Goal: Task Accomplishment & Management: Complete application form

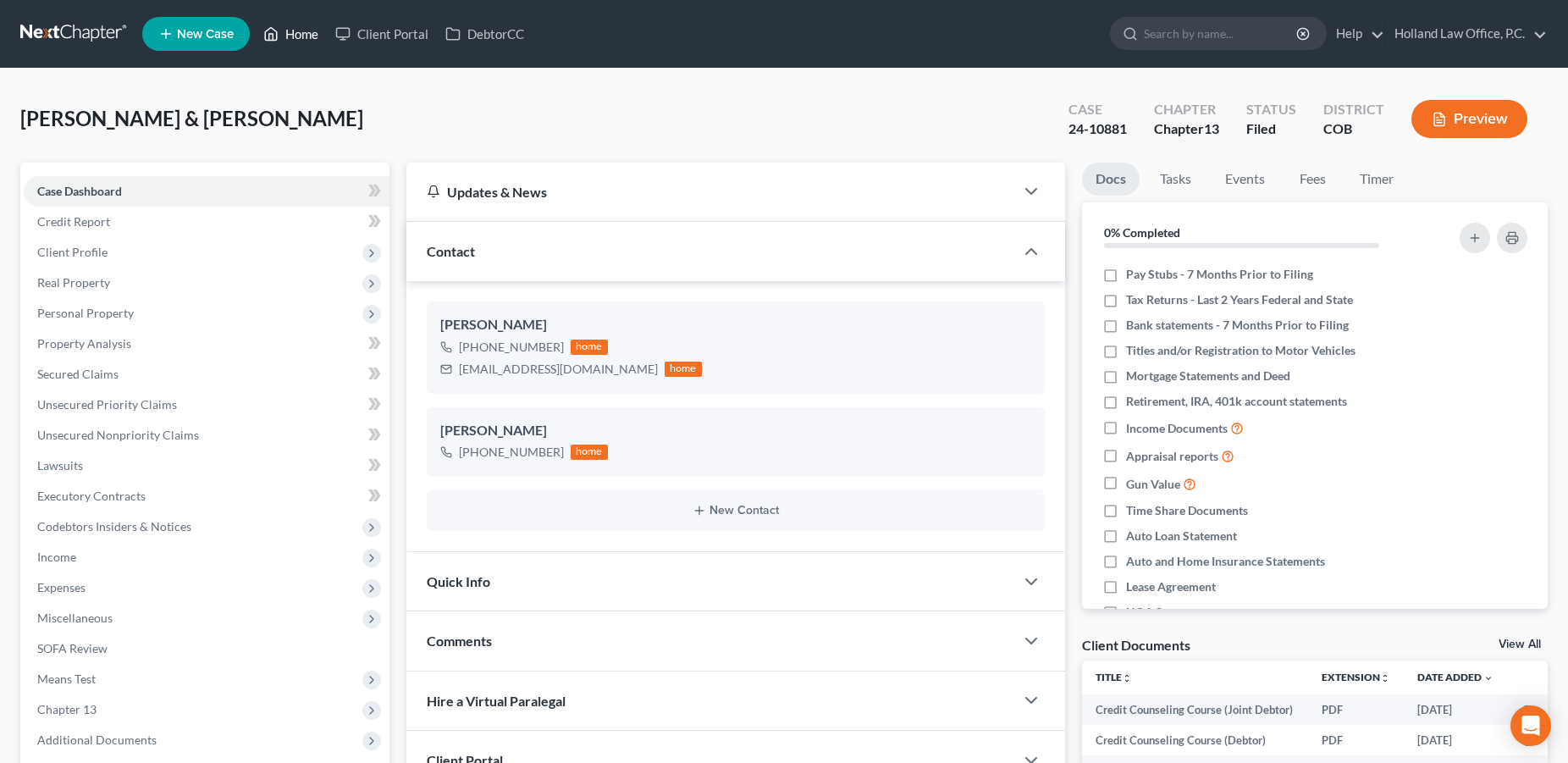
click at [301, 37] on link "Home" at bounding box center [291, 34] width 72 height 31
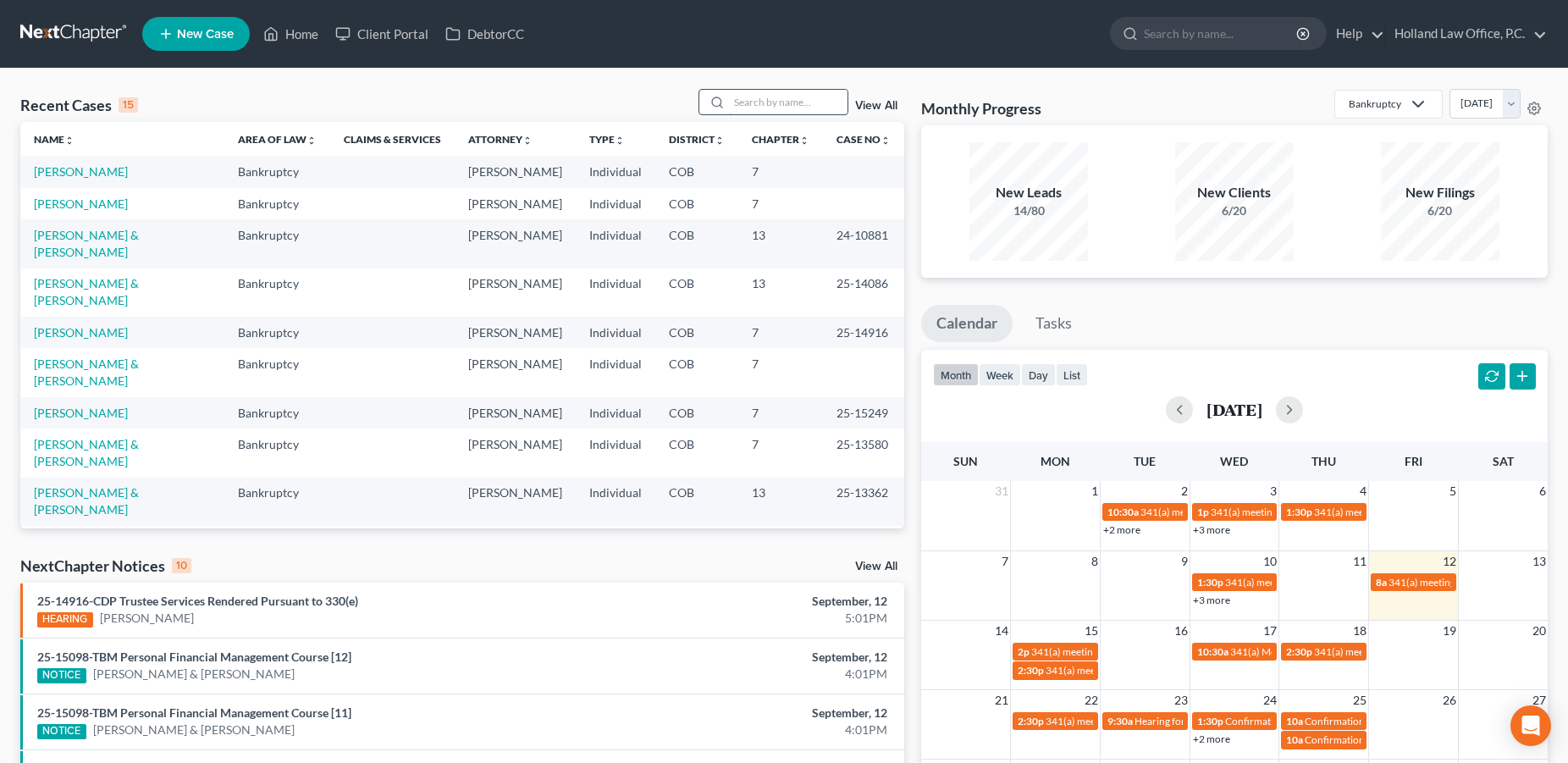
click at [744, 100] on input "search" at bounding box center [788, 102] width 118 height 25
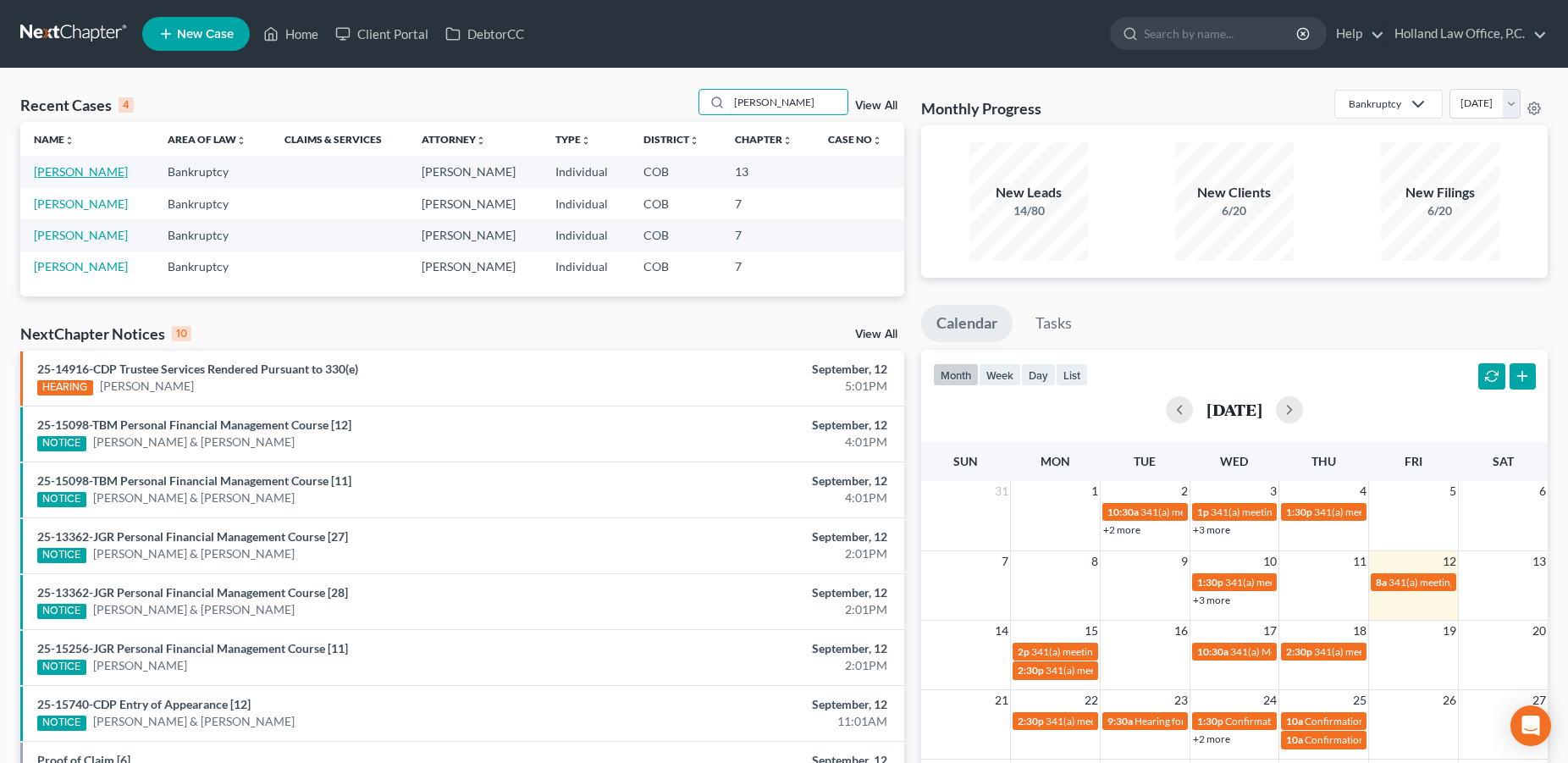
type input "[PERSON_NAME]"
click at [90, 171] on link "[PERSON_NAME]" at bounding box center [81, 171] width 94 height 14
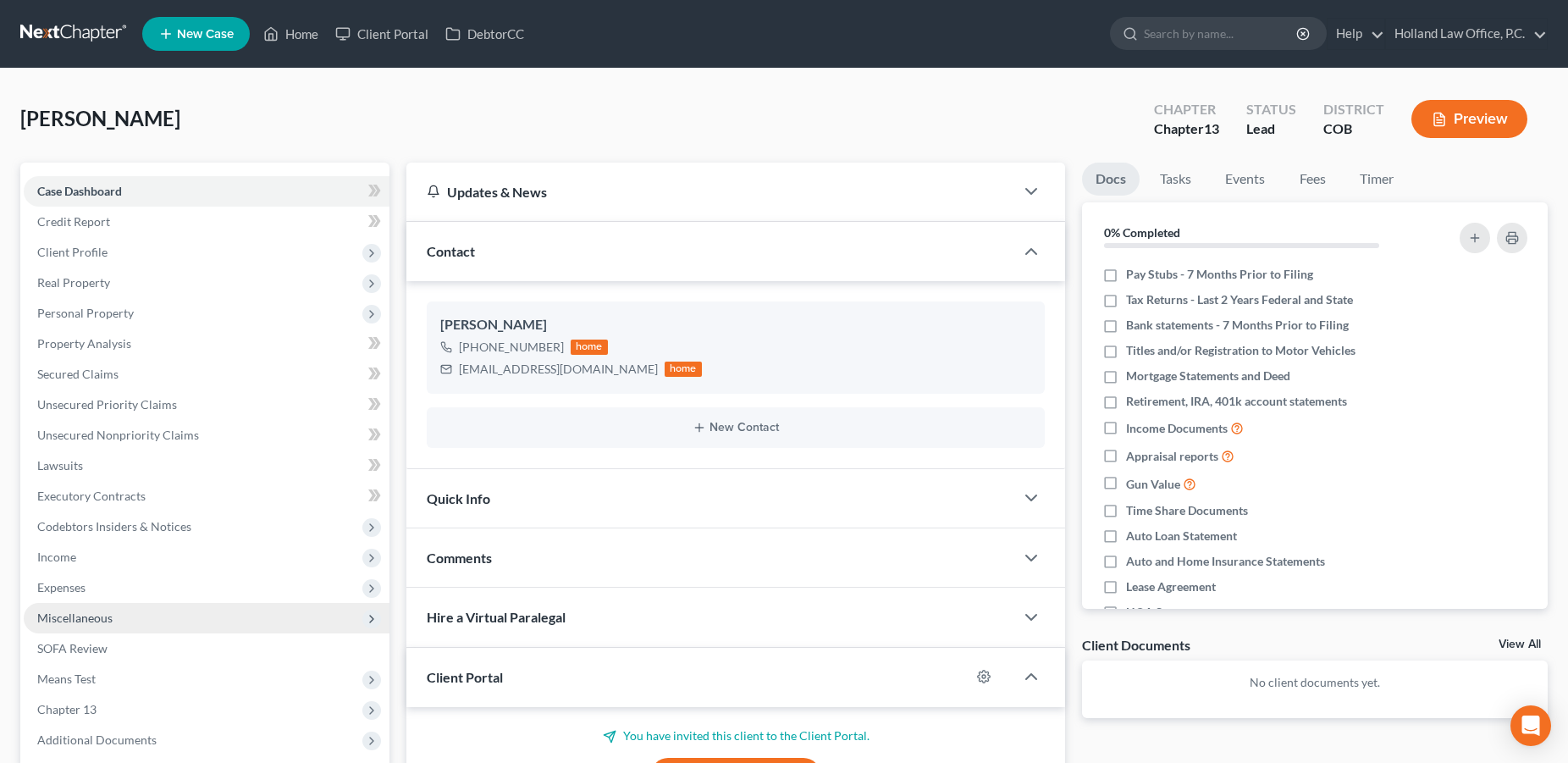
scroll to position [232, 0]
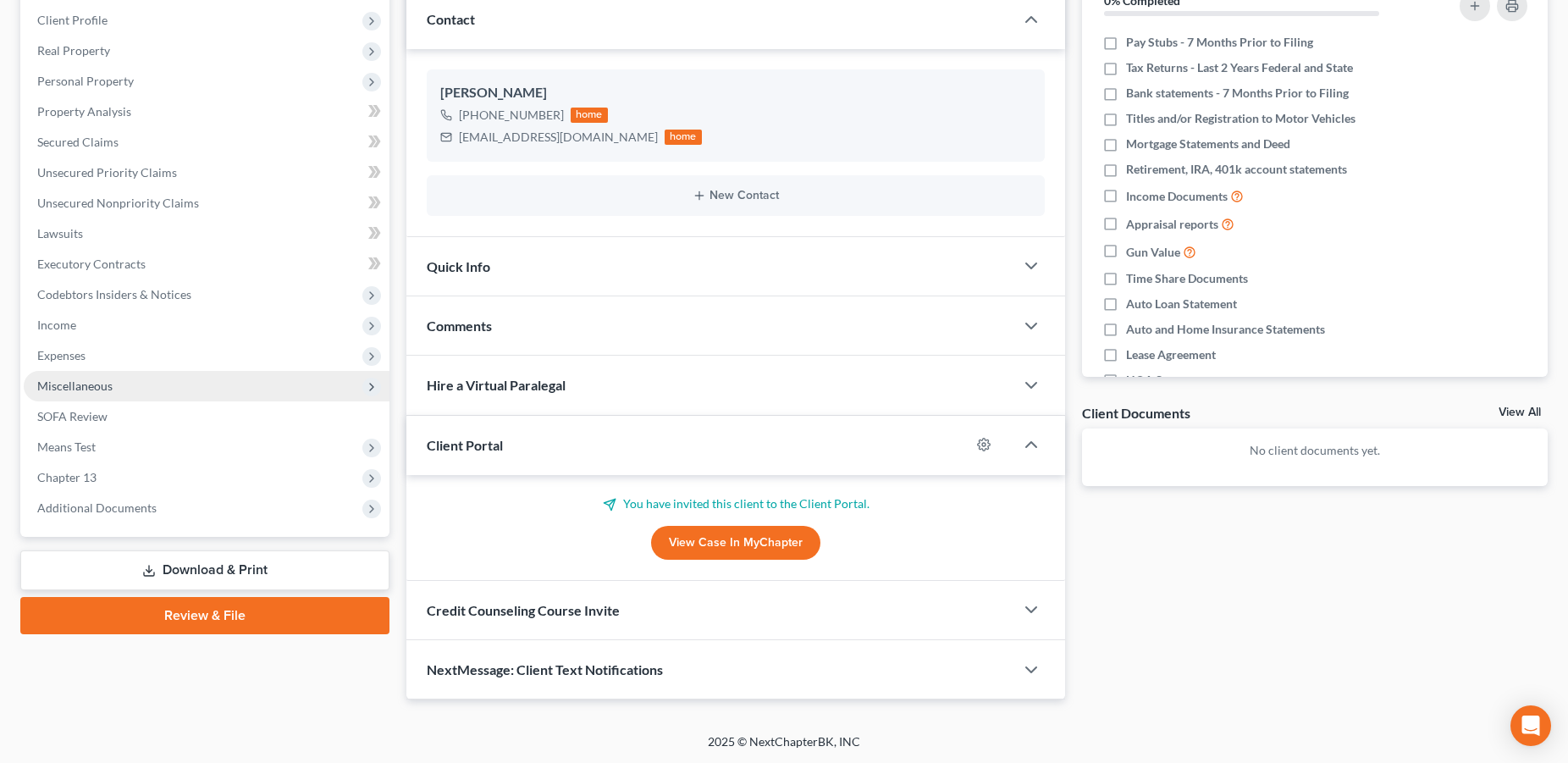
click at [109, 388] on span "Miscellaneous" at bounding box center [75, 385] width 76 height 14
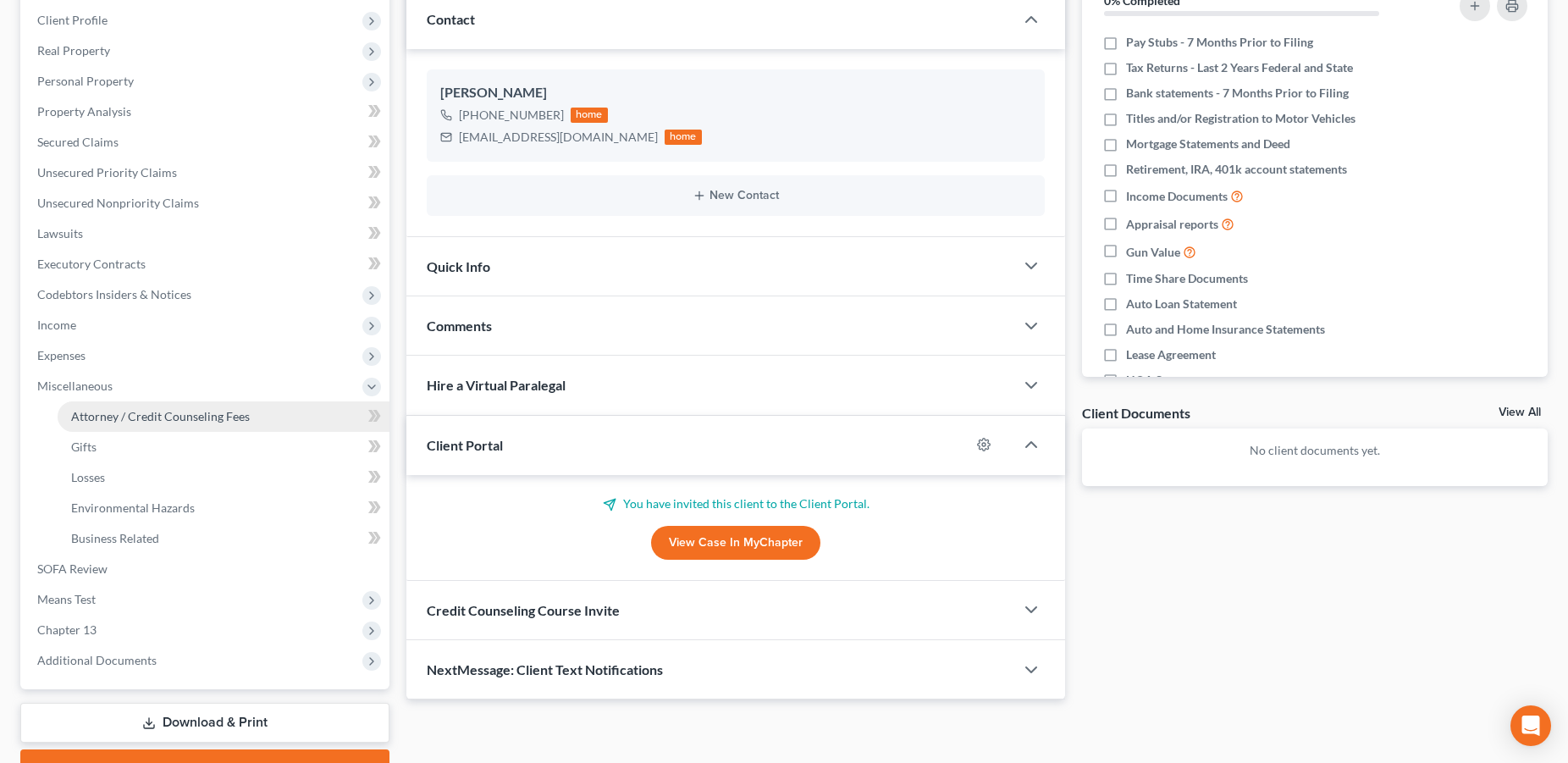
click at [233, 420] on span "Attorney / Credit Counseling Fees" at bounding box center [161, 416] width 179 height 14
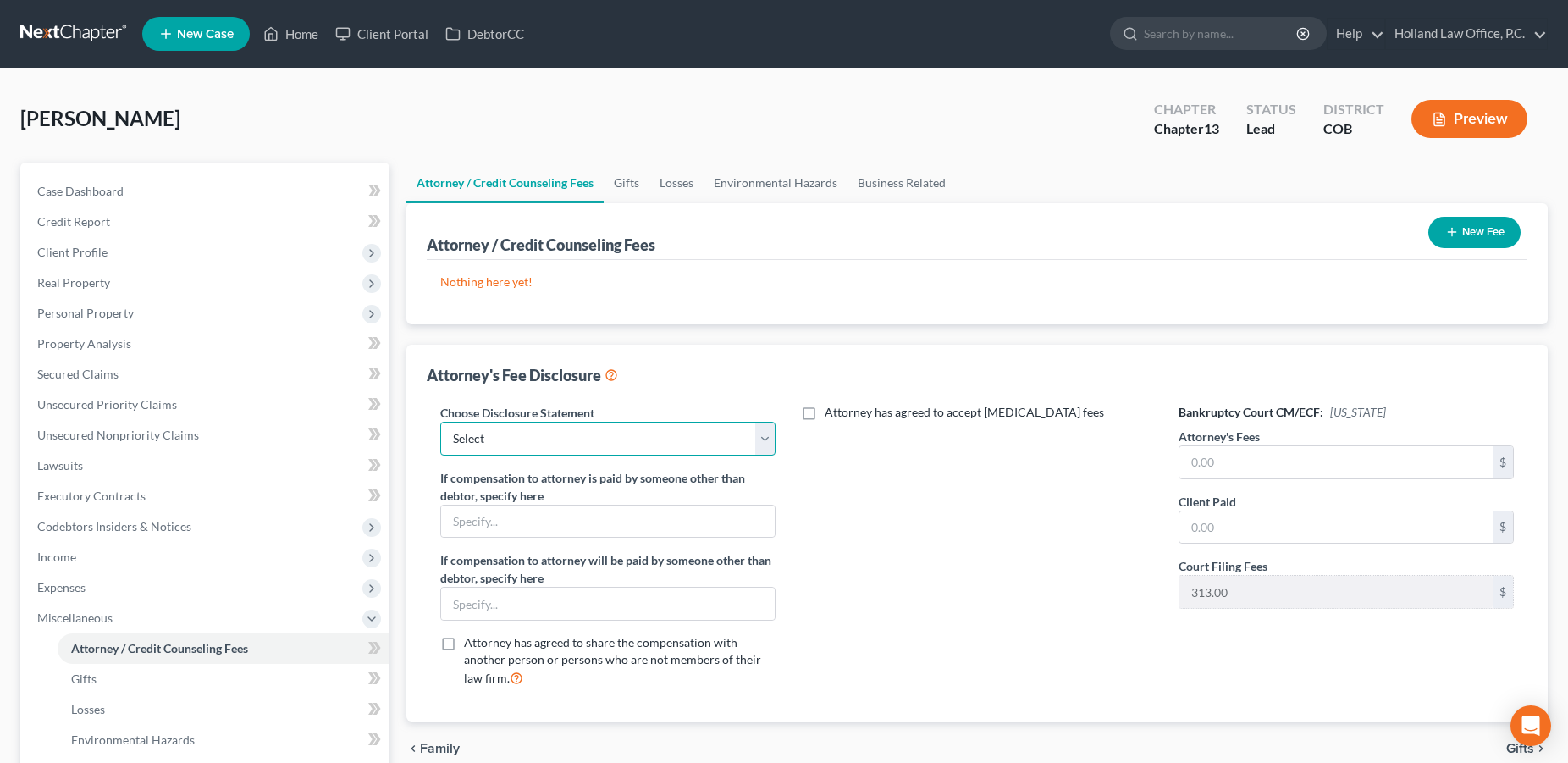
click at [441, 422] on select "Select Disclosure" at bounding box center [608, 439] width 335 height 34
select select "0"
click option "Disclosure" at bounding box center [0, 0] width 0 height 0
click at [1221, 469] on input "text" at bounding box center [1336, 463] width 313 height 32
click at [1458, 236] on button "New Fee" at bounding box center [1474, 232] width 92 height 31
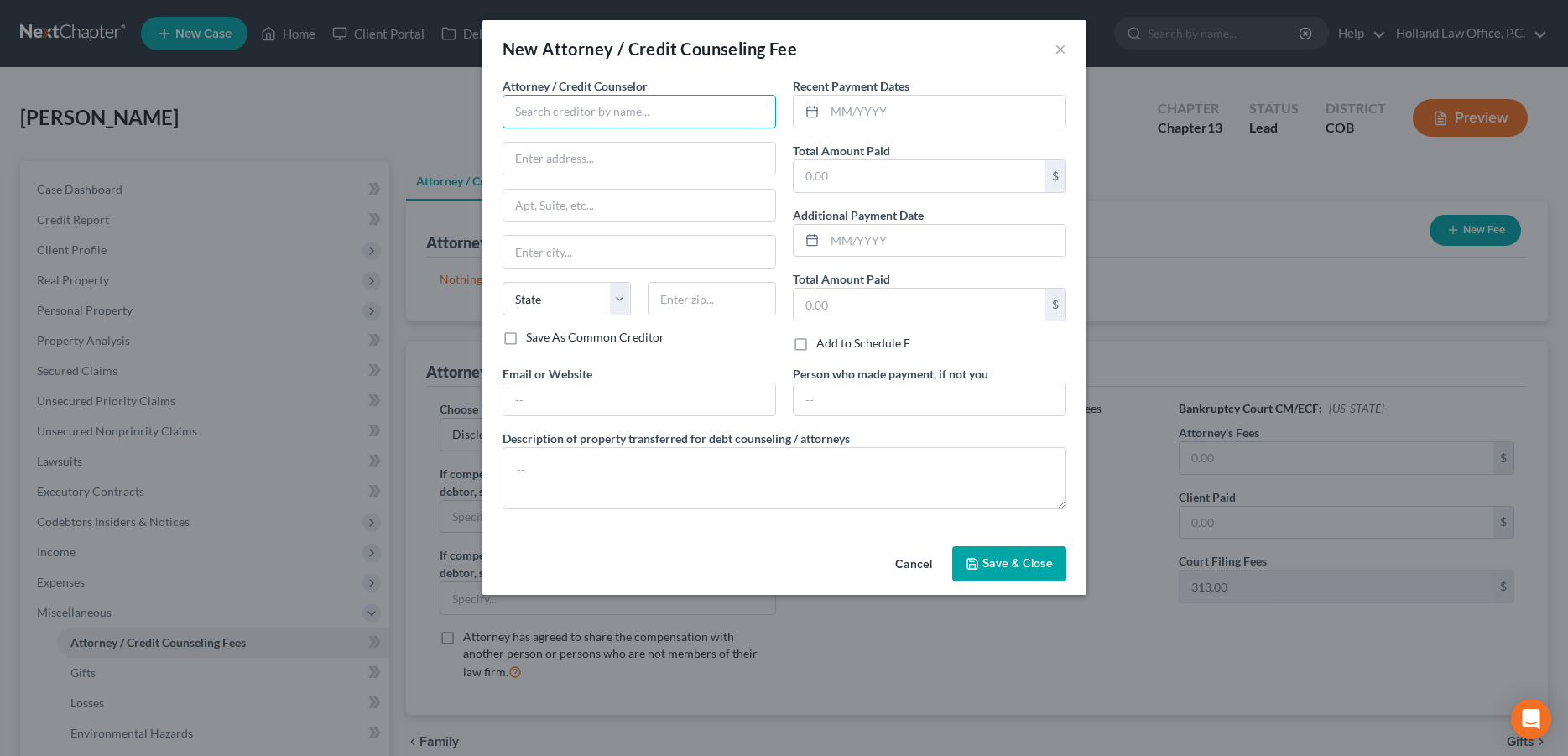
click at [553, 112] on input "text" at bounding box center [639, 111] width 273 height 34
type input "Holland Law Office"
click at [566, 138] on div "Holland Law Office" at bounding box center [603, 141] width 175 height 17
type input "[STREET_ADDRESS][PERSON_NAME]"
type input "Loveland"
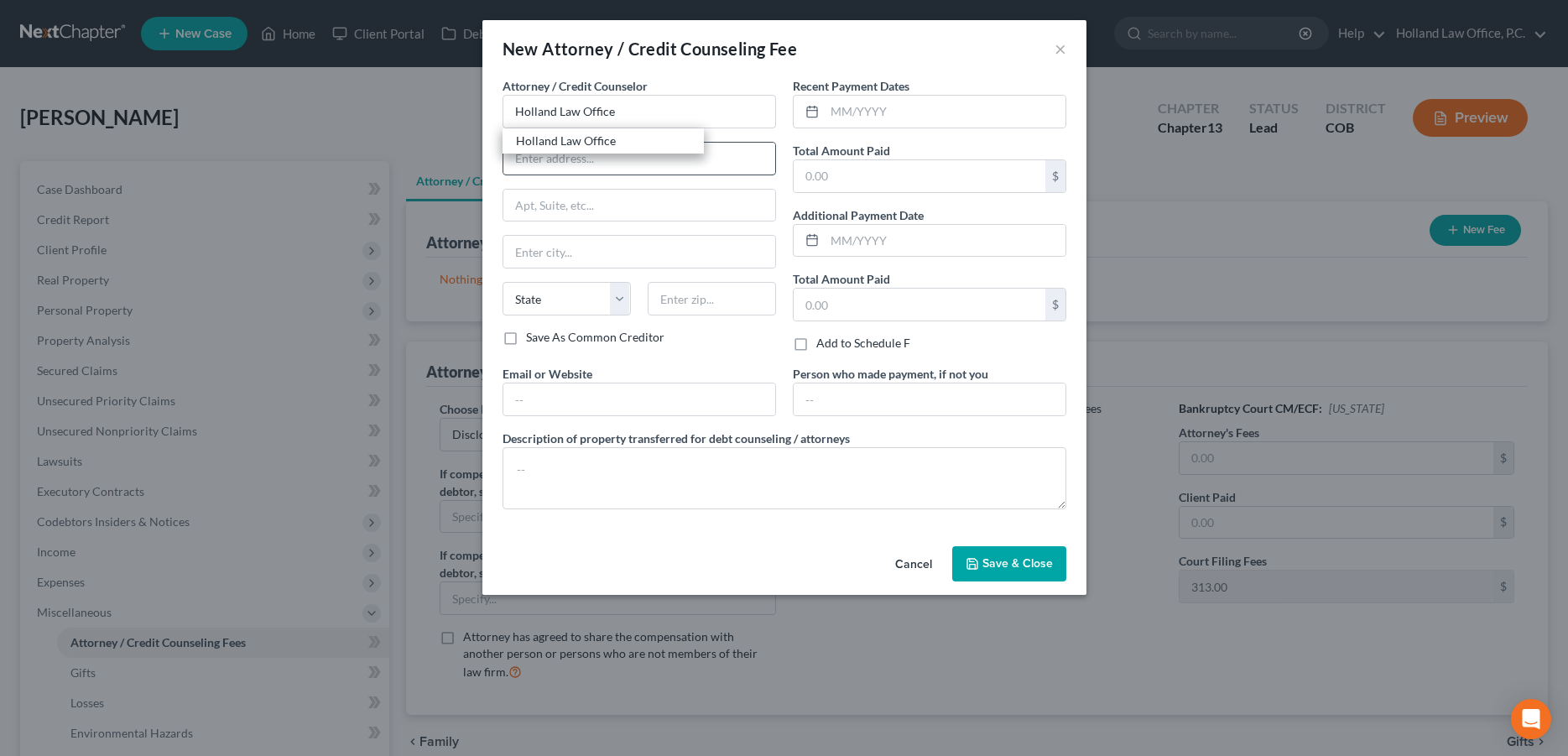
select select "5"
type input "80538"
click at [1004, 560] on span "Save & Close" at bounding box center [1018, 563] width 71 height 14
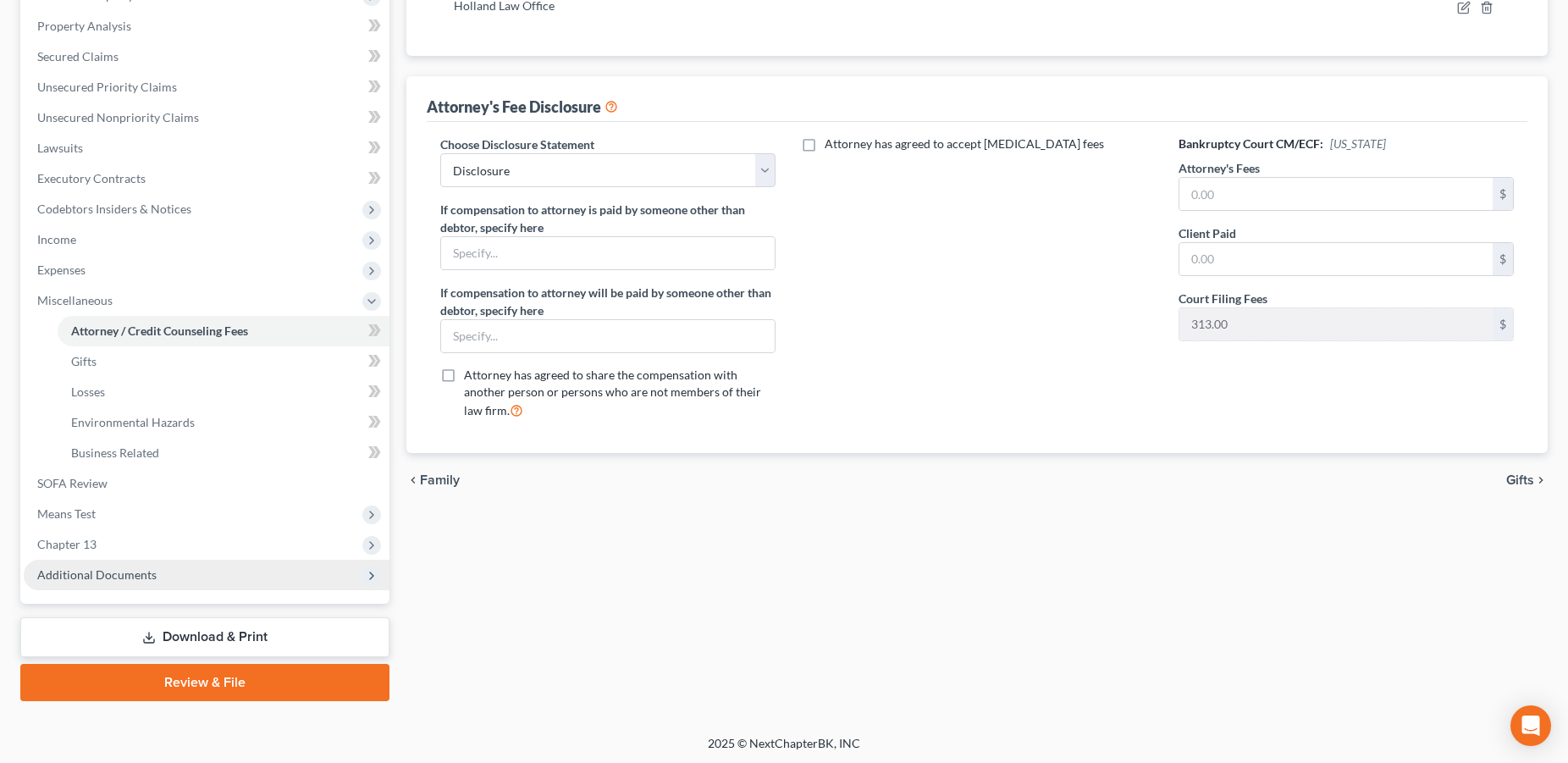
scroll to position [318, 0]
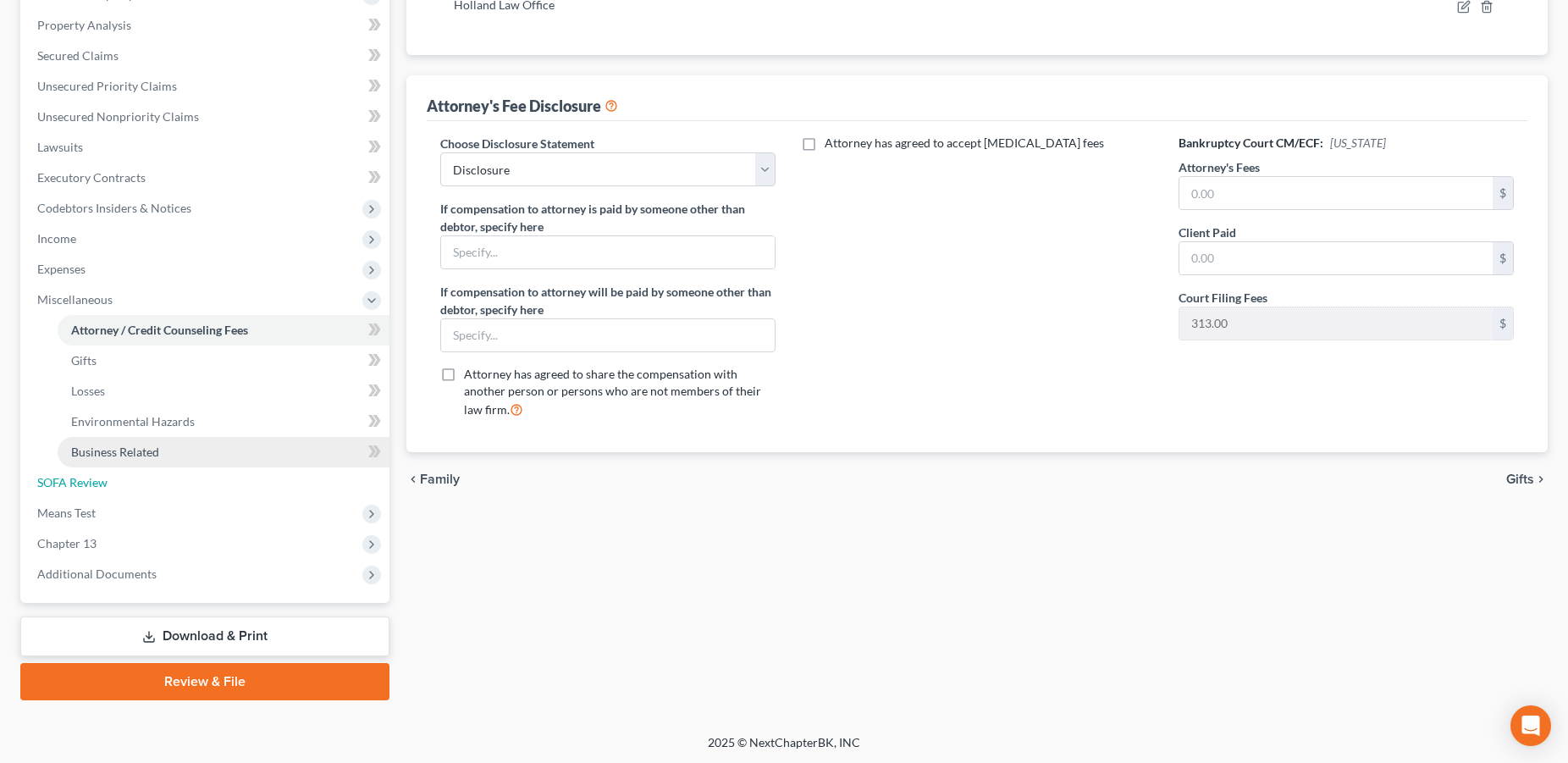
drag, startPoint x: 89, startPoint y: 481, endPoint x: 214, endPoint y: 462, distance: 126.4
click at [90, 481] on span "SOFA Review" at bounding box center [72, 481] width 71 height 14
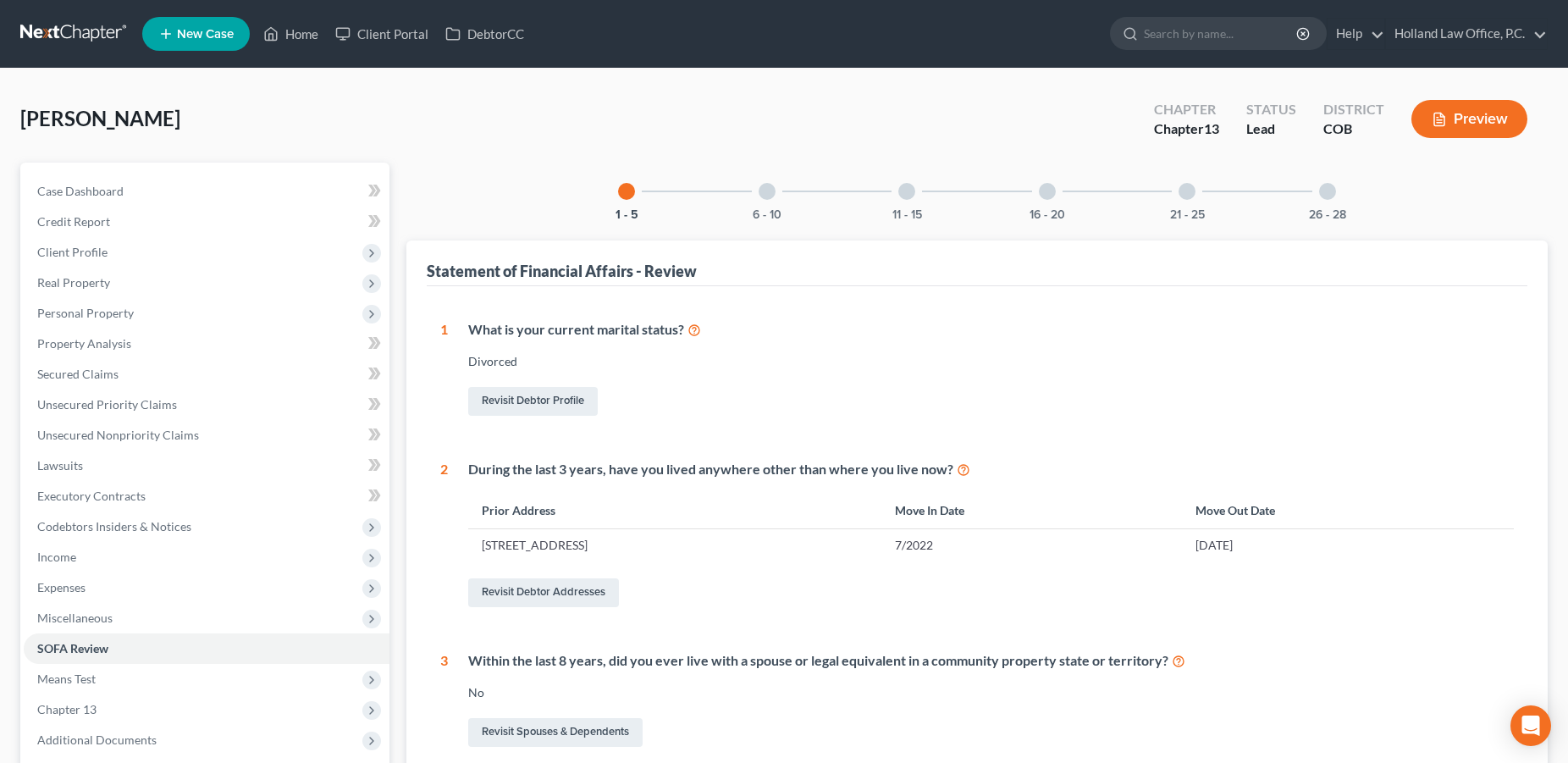
click at [906, 183] on div at bounding box center [907, 191] width 17 height 17
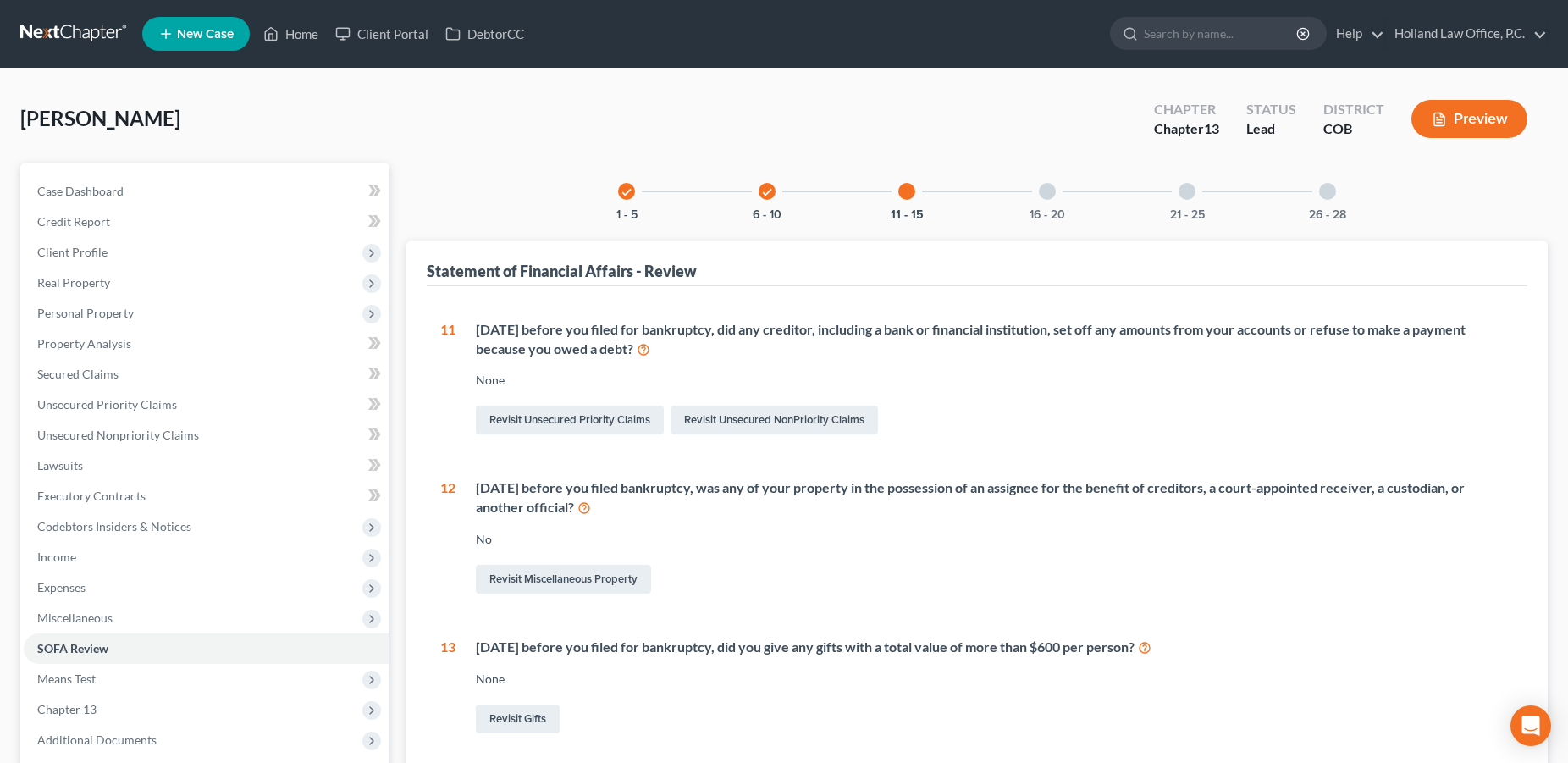
click at [1046, 191] on div at bounding box center [1047, 191] width 17 height 17
